Goal: Find specific page/section: Find specific page/section

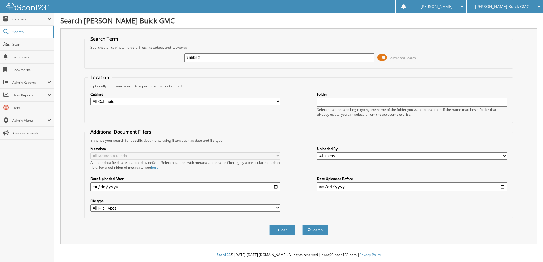
type input "755952"
click at [302, 225] on button "Search" at bounding box center [315, 230] width 26 height 11
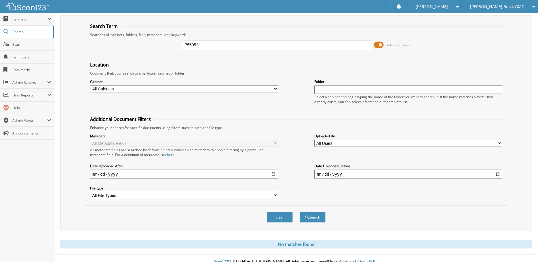
scroll to position [20, 0]
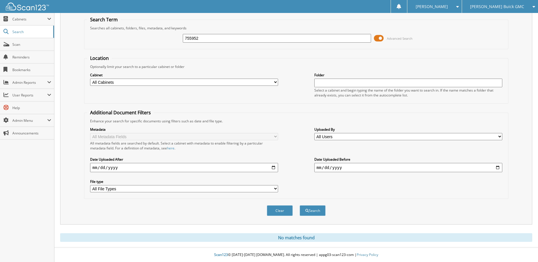
click at [171, 38] on div "755952 Advanced Search" at bounding box center [296, 39] width 418 height 16
click at [274, 81] on select "All Cabinets ACCOUNTS PAYABLE ACCOUNTS RECEIVABLE CAR DEALS HR PARTS PREOWNED" at bounding box center [184, 82] width 188 height 7
select select "28484"
click at [90, 79] on select "All Cabinets ACCOUNTS PAYABLE ACCOUNTS RECEIVABLE CAR DEALS HR PARTS PREOWNED" at bounding box center [184, 82] width 188 height 7
click at [316, 211] on button "Search" at bounding box center [313, 210] width 26 height 11
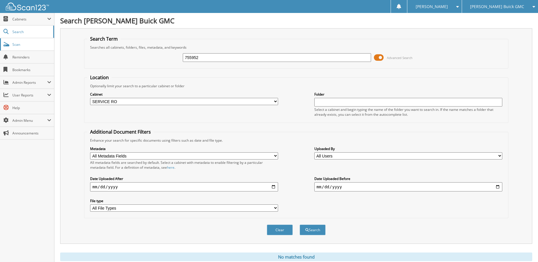
click at [20, 48] on link "Scan" at bounding box center [27, 44] width 54 height 12
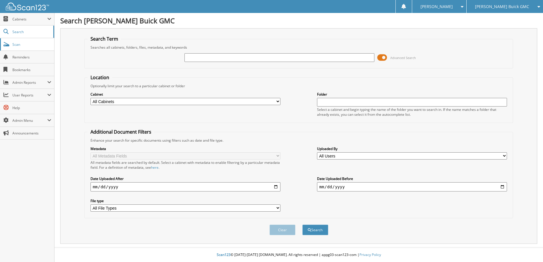
click at [23, 44] on span "Scan" at bounding box center [31, 44] width 39 height 5
